Goal: Transaction & Acquisition: Purchase product/service

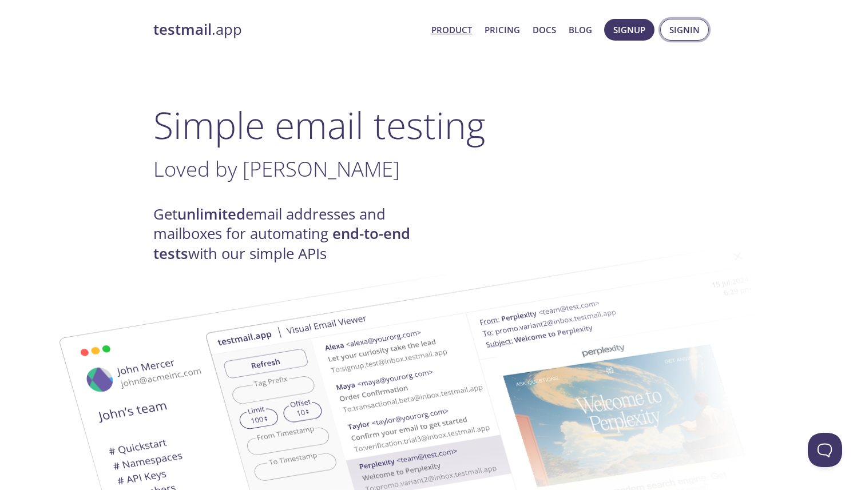
click at [687, 31] on span "Signin" at bounding box center [684, 29] width 30 height 15
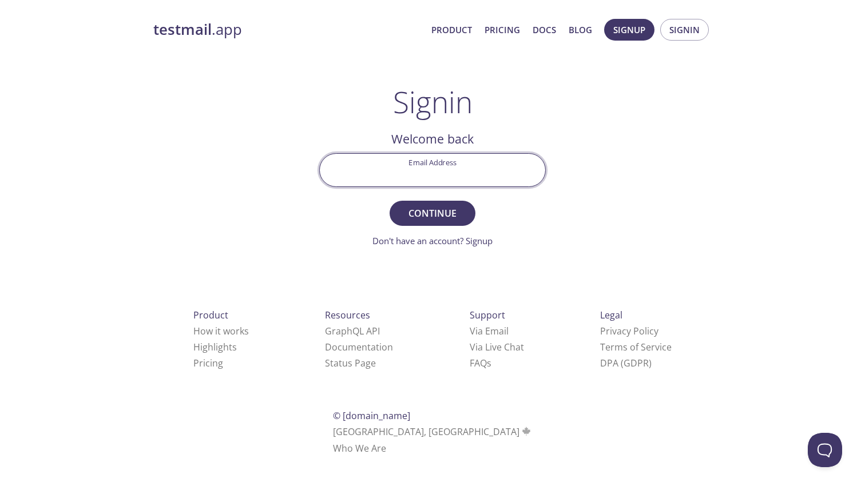
click at [475, 165] on input "Email Address" at bounding box center [432, 170] width 225 height 33
paste input "[EMAIL_ADDRESS][DOMAIN_NAME]"
type input "[EMAIL_ADDRESS][DOMAIN_NAME]"
click at [449, 212] on span "Continue" at bounding box center [432, 213] width 61 height 16
click at [513, 165] on input "Signin Security Code" at bounding box center [432, 170] width 225 height 33
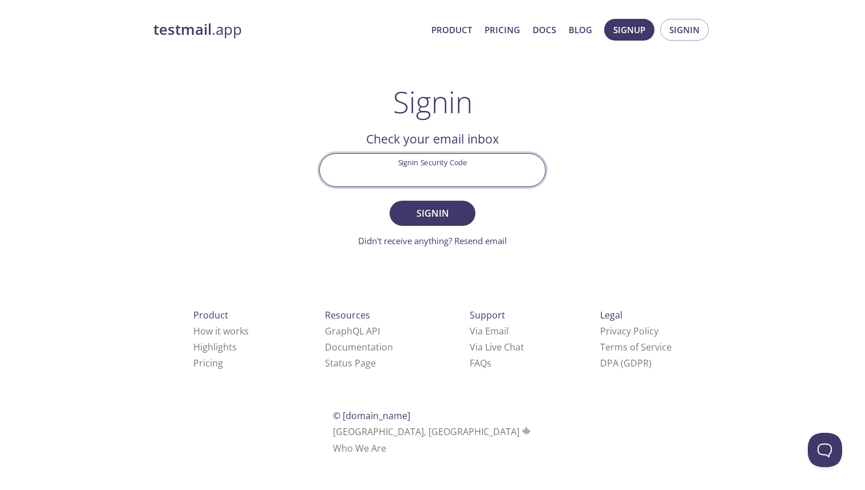
paste input "9Q9RVCP"
type input "9Q9RVCP"
click at [450, 214] on span "Signin" at bounding box center [432, 213] width 61 height 16
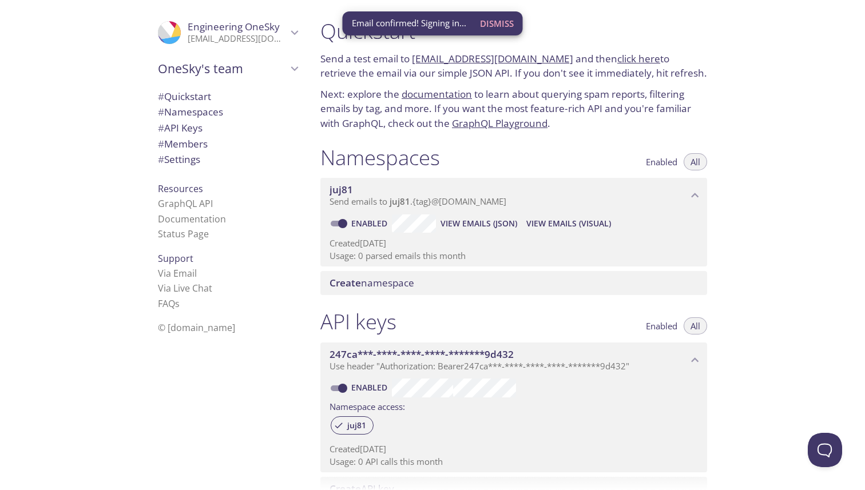
click at [506, 27] on span "Dismiss" at bounding box center [497, 23] width 34 height 15
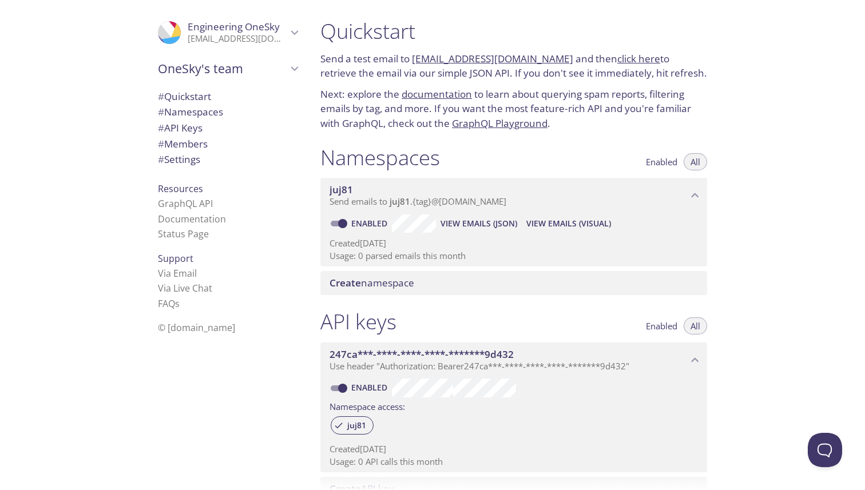
click at [289, 69] on icon "OneSky's team" at bounding box center [294, 68] width 15 height 15
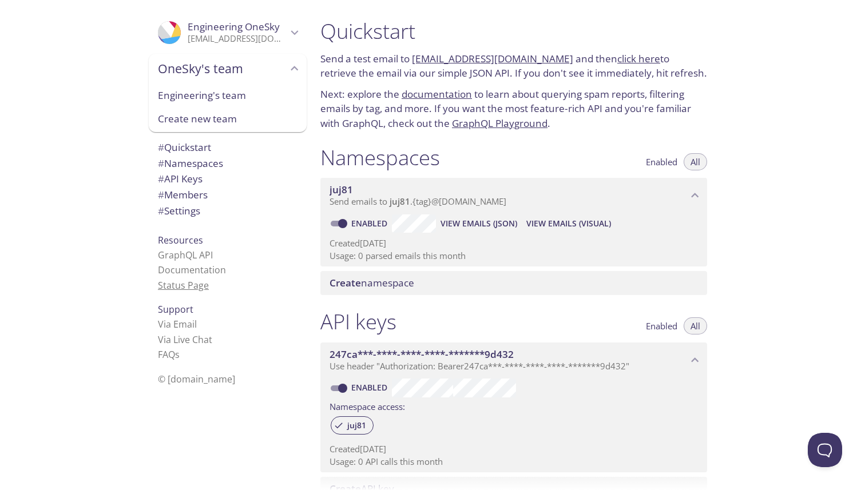
click at [200, 285] on link "Status Page" at bounding box center [183, 285] width 51 height 13
click at [207, 176] on span "# API Keys" at bounding box center [228, 179] width 140 height 15
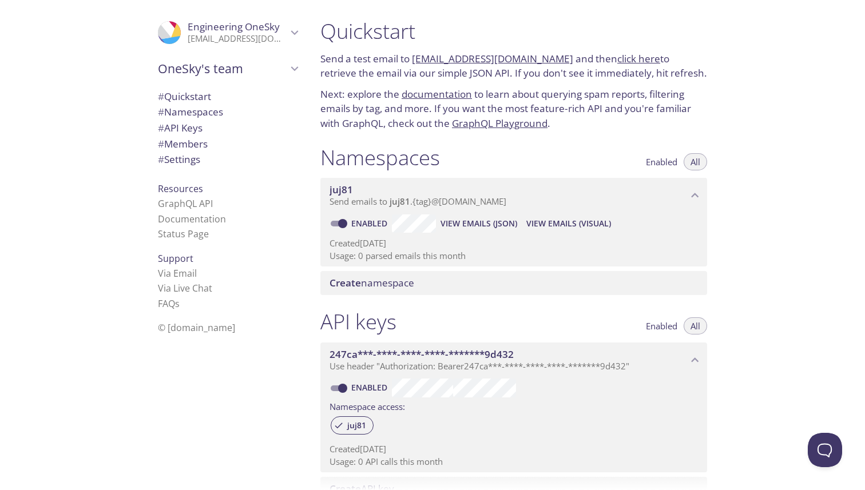
click at [200, 144] on span "# Members" at bounding box center [183, 143] width 50 height 13
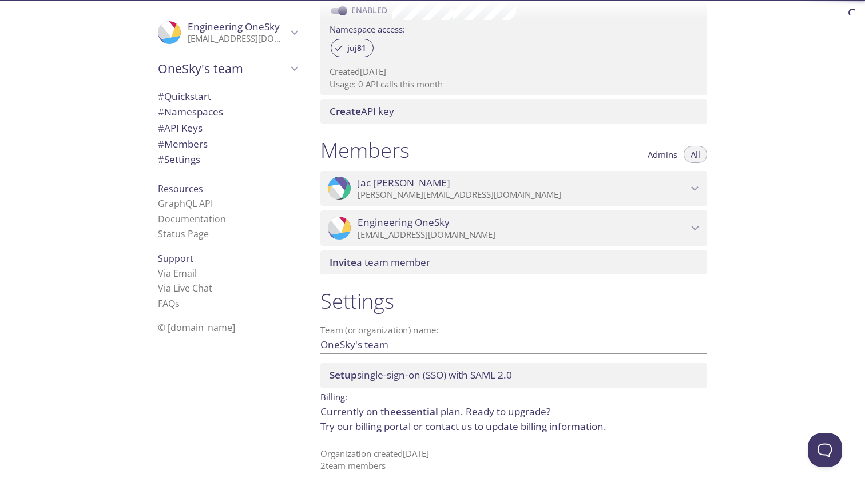
scroll to position [378, 0]
click at [193, 158] on span "# Settings" at bounding box center [179, 159] width 42 height 13
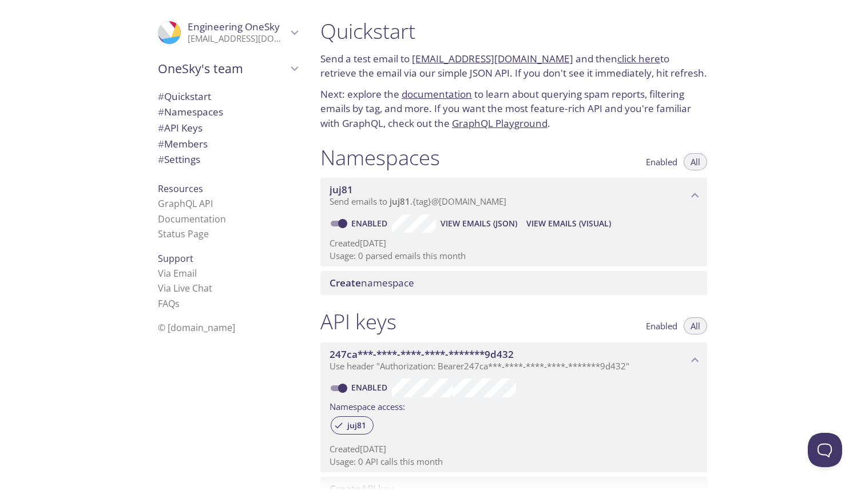
click at [292, 35] on icon "Engineering OneSky" at bounding box center [294, 32] width 15 height 15
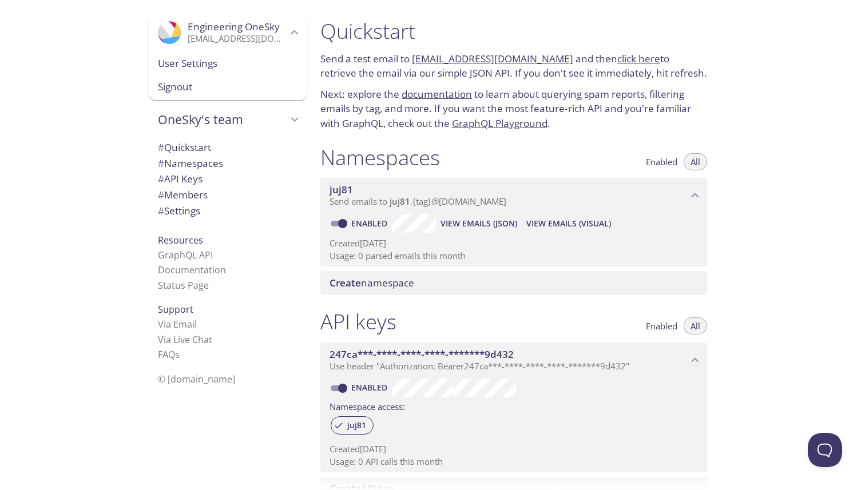
click at [261, 61] on span "User Settings" at bounding box center [228, 63] width 140 height 15
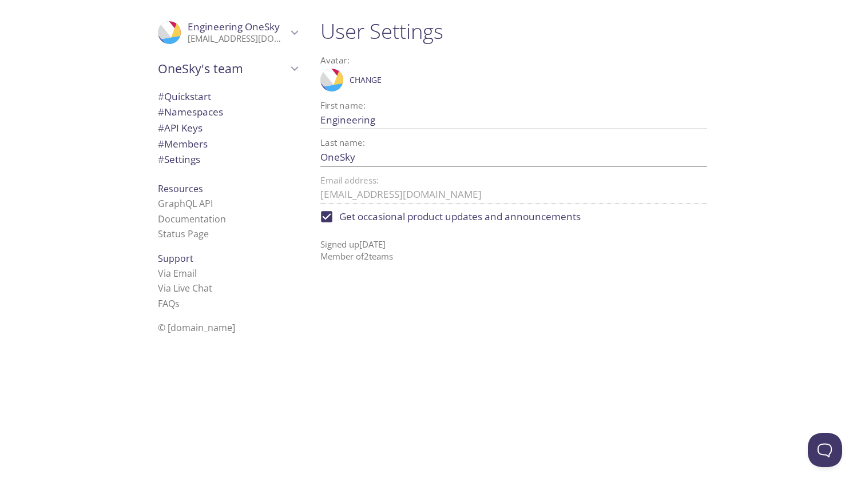
click at [220, 148] on span "# Members" at bounding box center [228, 144] width 140 height 15
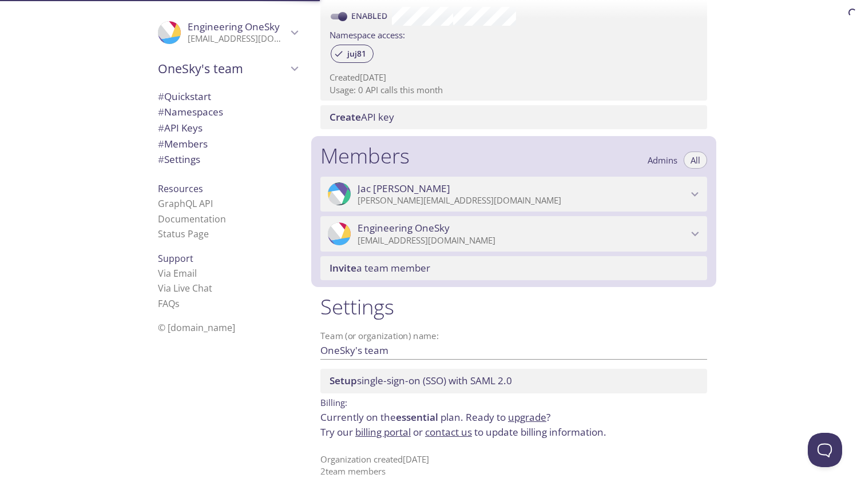
scroll to position [378, 0]
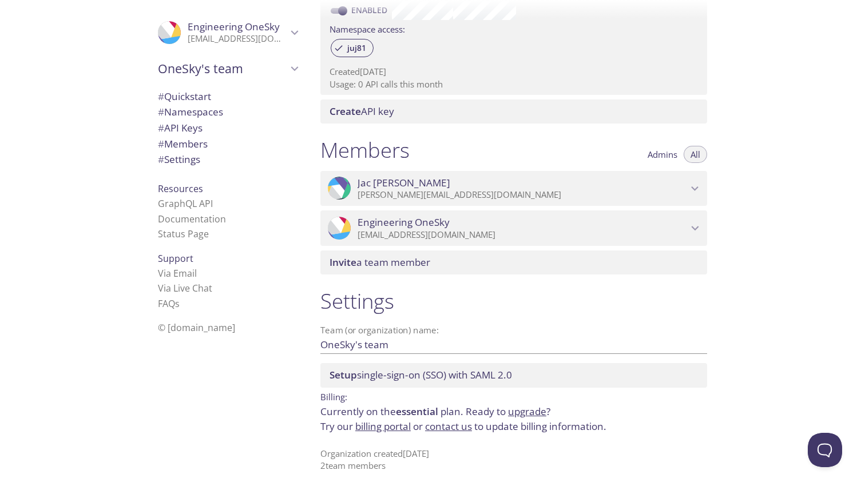
click at [660, 154] on span "Admins" at bounding box center [663, 154] width 30 height 0
click at [695, 154] on span "All" at bounding box center [696, 154] width 10 height 0
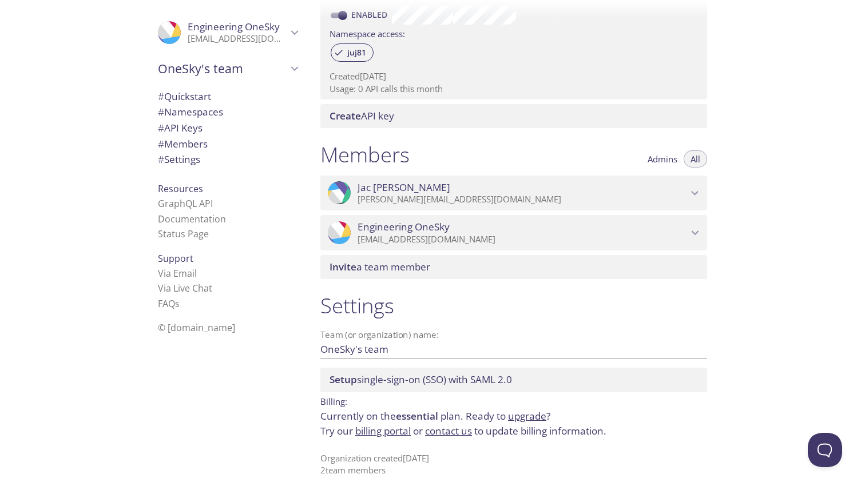
scroll to position [371, 0]
click at [400, 433] on link "billing portal" at bounding box center [382, 432] width 55 height 13
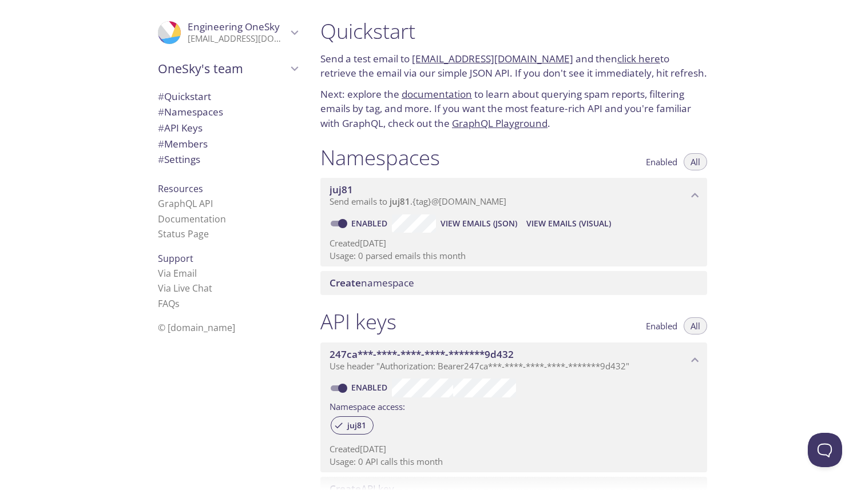
scroll to position [378, 0]
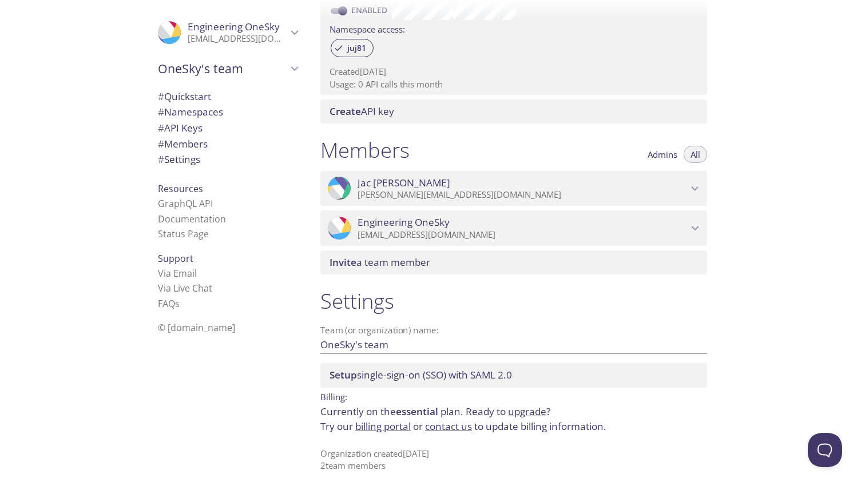
click at [388, 430] on link "billing portal" at bounding box center [382, 426] width 55 height 13
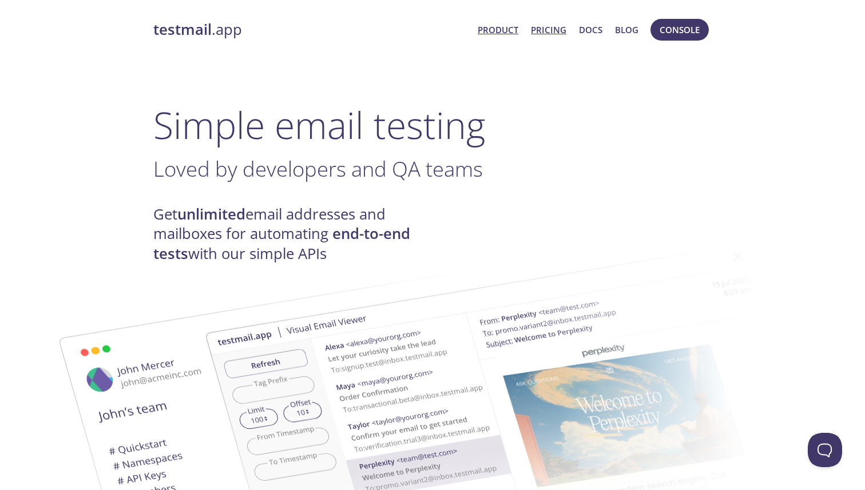
click at [551, 30] on link "Pricing" at bounding box center [548, 29] width 35 height 15
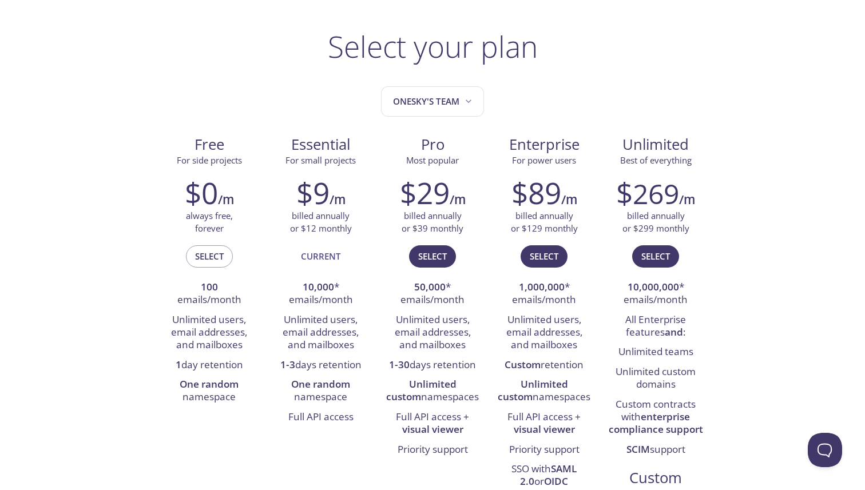
scroll to position [14, 0]
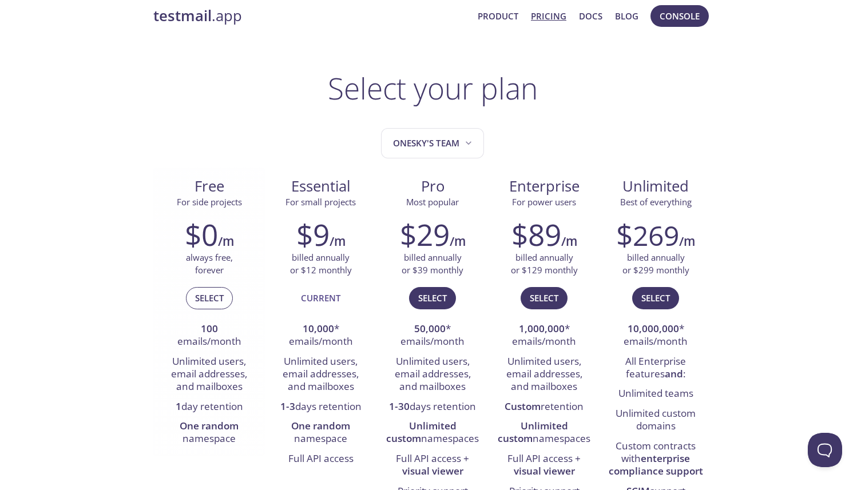
click at [211, 300] on span "Select" at bounding box center [209, 298] width 29 height 15
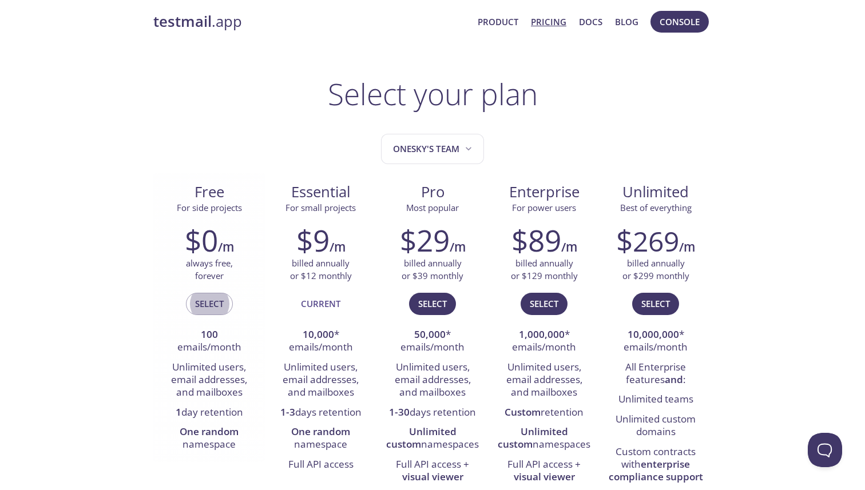
scroll to position [0, 0]
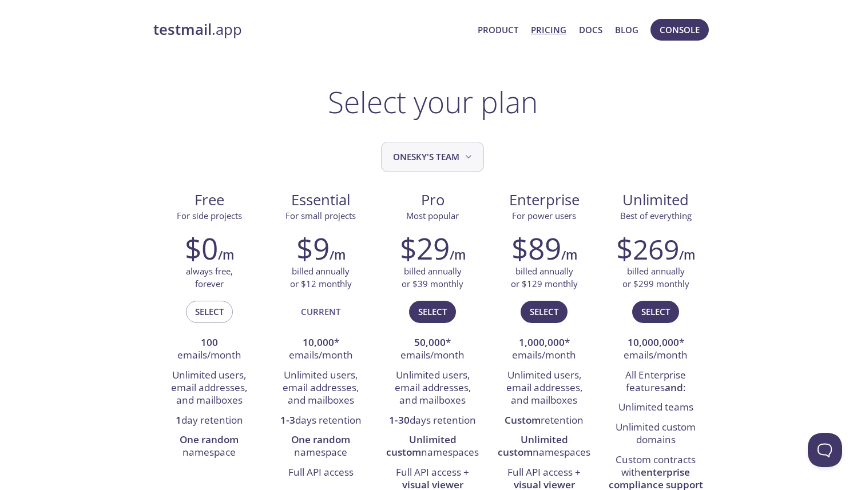
click at [454, 158] on span "OneSky's team" at bounding box center [433, 156] width 81 height 15
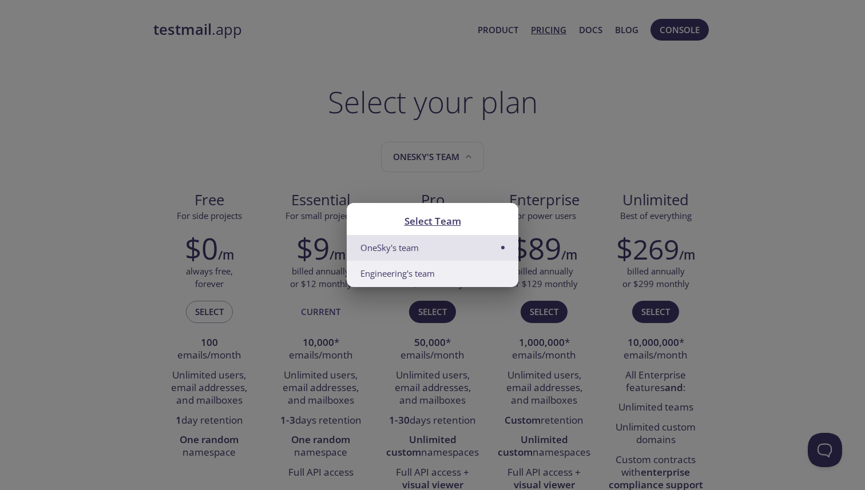
click at [443, 268] on li "Engineering's team" at bounding box center [433, 274] width 172 height 26
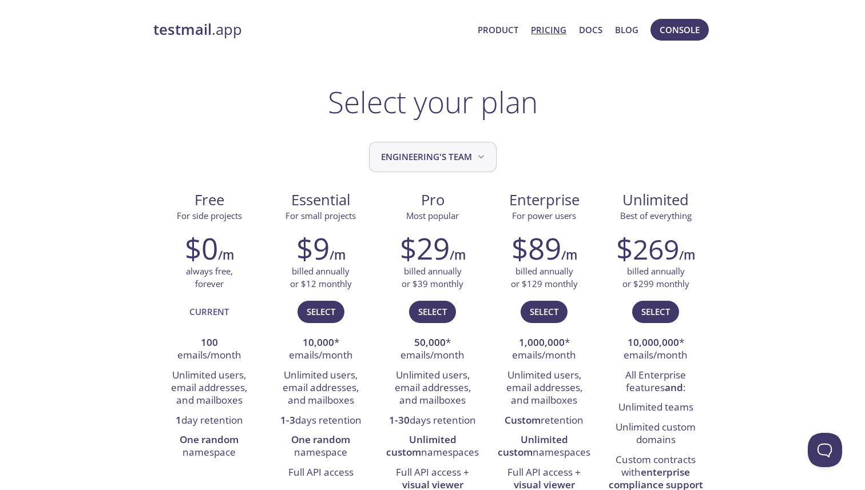
click at [473, 160] on span "Engineering's team" at bounding box center [434, 156] width 106 height 15
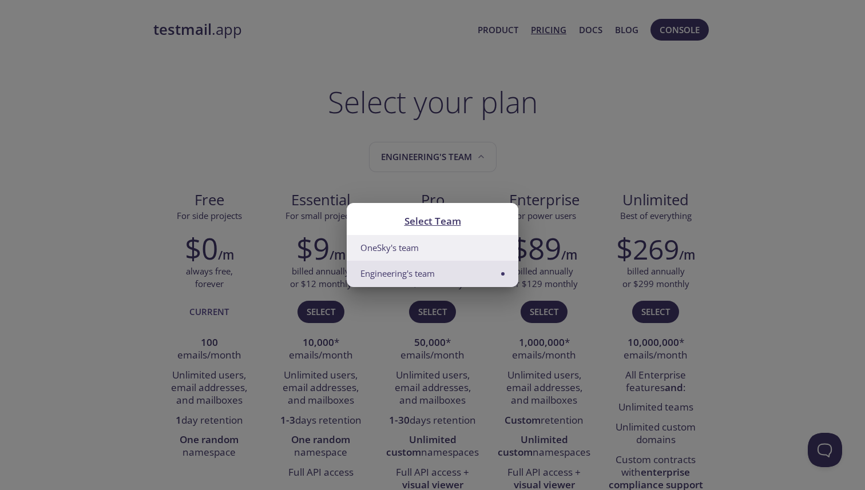
click at [442, 246] on li "OneSky's team" at bounding box center [433, 248] width 172 height 26
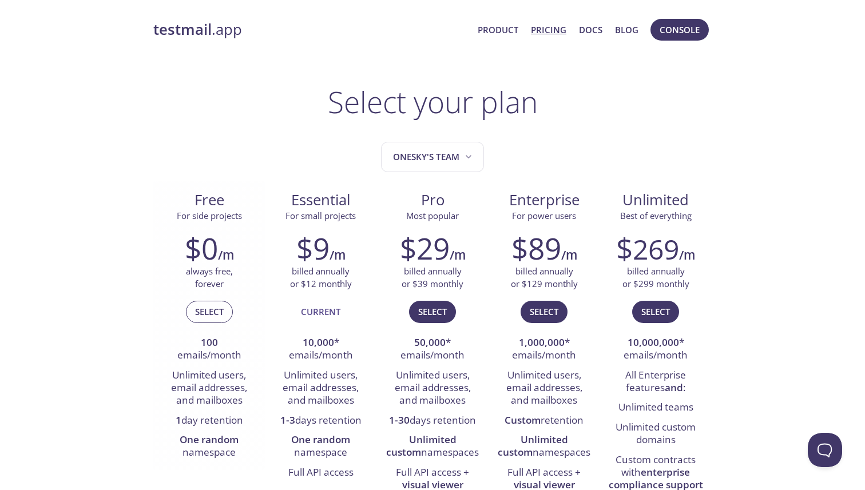
click at [207, 312] on span "Select" at bounding box center [209, 311] width 29 height 15
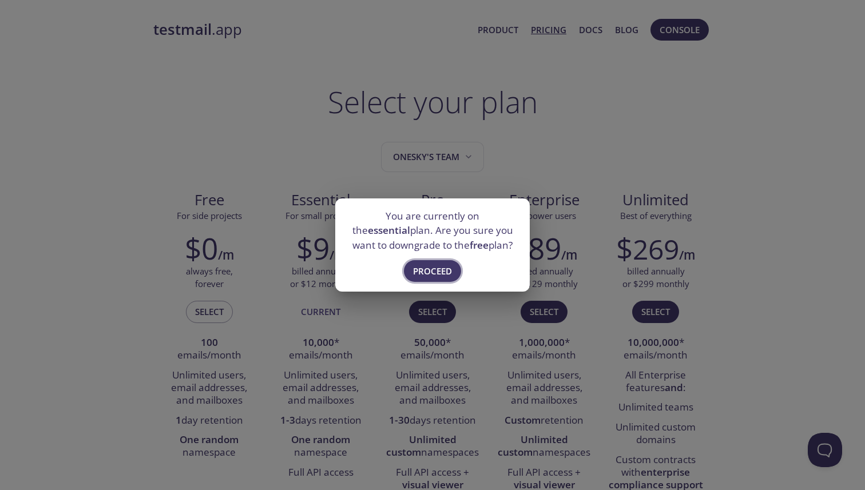
click at [438, 263] on button "Proceed" at bounding box center [432, 271] width 57 height 22
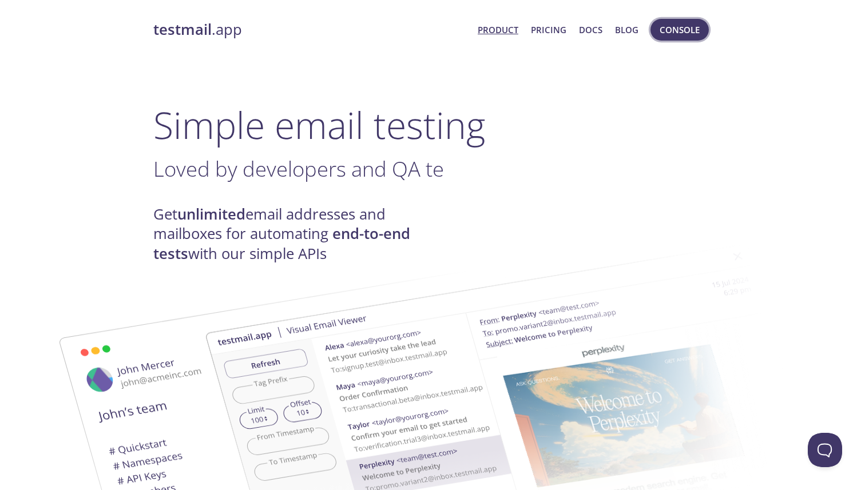
click at [672, 30] on span "Console" at bounding box center [680, 29] width 40 height 15
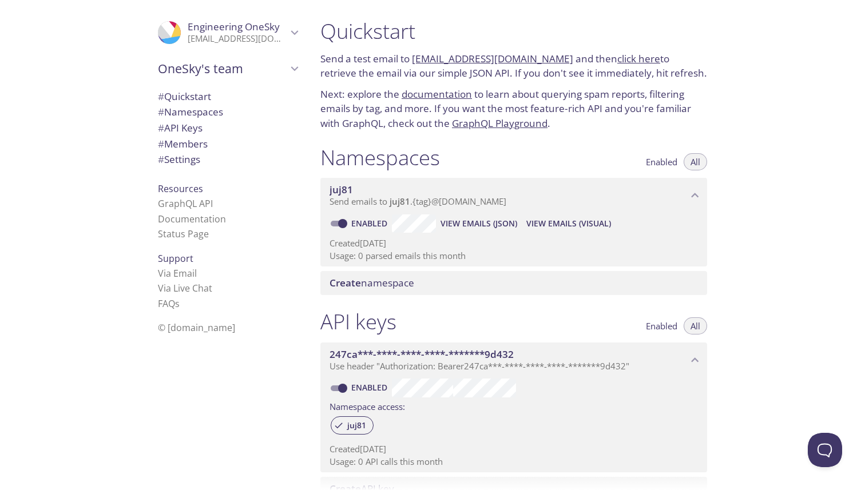
click at [276, 30] on span "Engineering OneSky" at bounding box center [234, 26] width 92 height 13
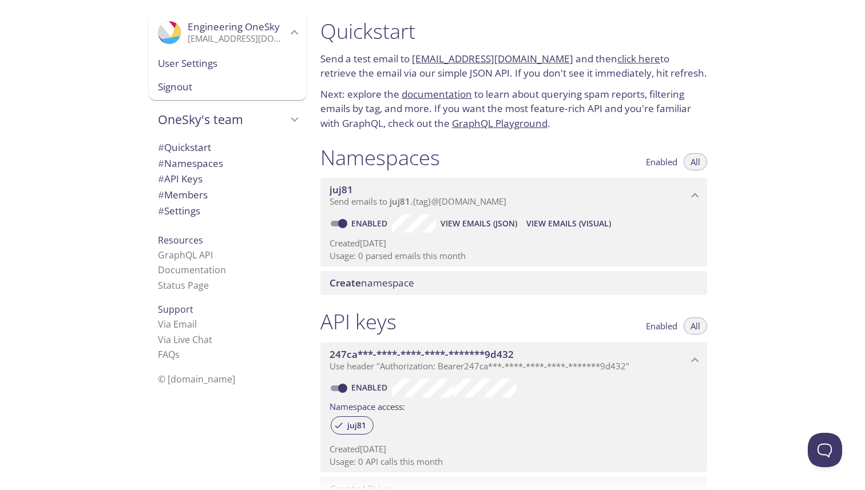
click at [249, 31] on span "Engineering OneSky" at bounding box center [234, 26] width 92 height 13
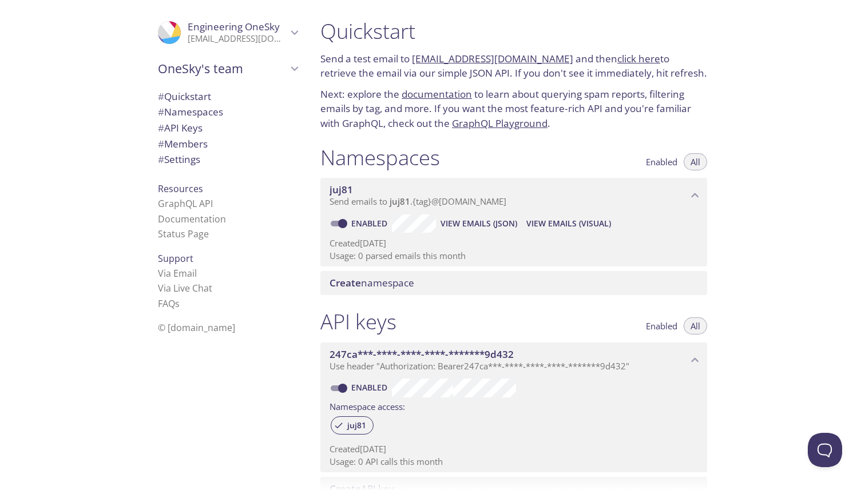
click at [205, 144] on span "# Members" at bounding box center [183, 143] width 50 height 13
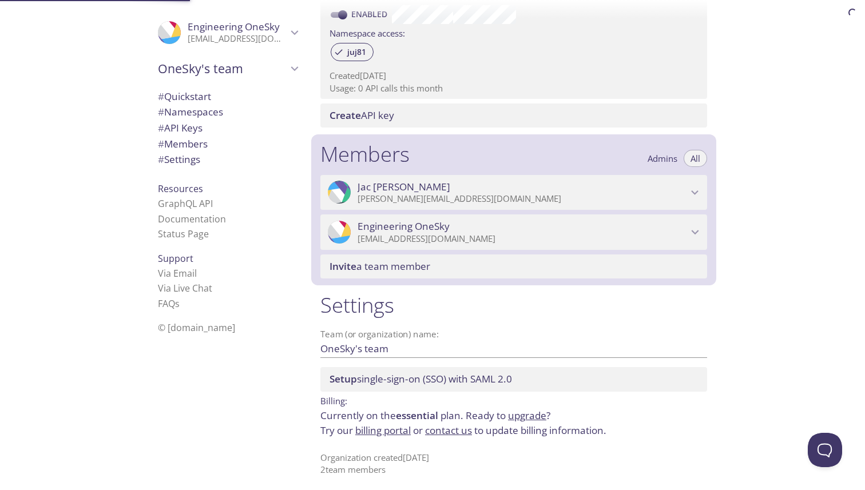
scroll to position [378, 0]
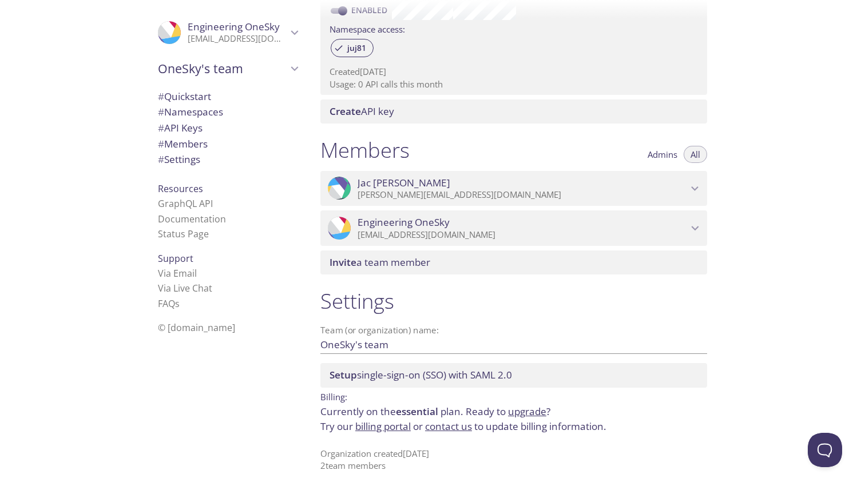
click at [199, 126] on span "# API Keys" at bounding box center [180, 127] width 45 height 13
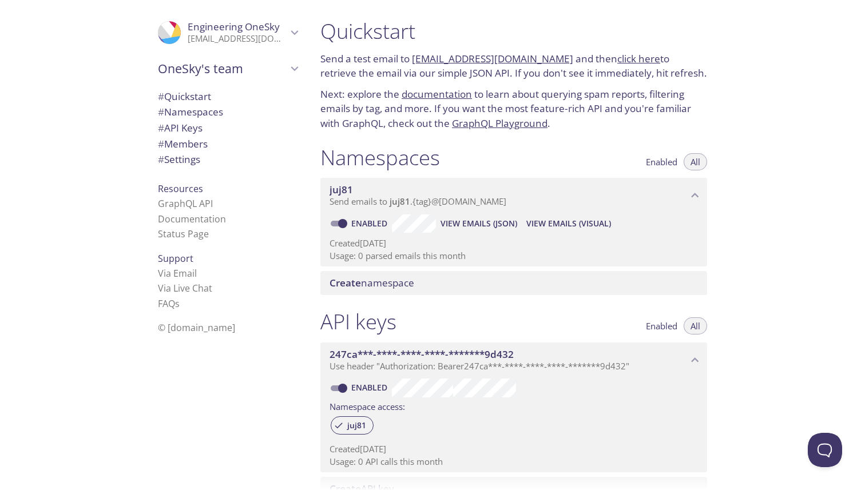
click at [205, 90] on span "# Quickstart" at bounding box center [184, 96] width 53 height 13
